Goal: Task Accomplishment & Management: Complete application form

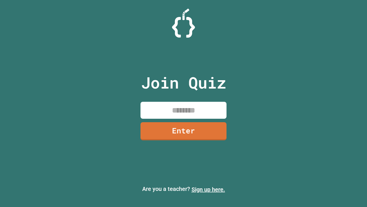
click at [208, 189] on link "Sign up here." at bounding box center [209, 189] width 34 height 7
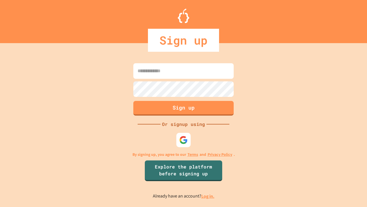
click at [208, 196] on link "Log in." at bounding box center [208, 196] width 13 height 6
